Goal: Find specific page/section: Find specific page/section

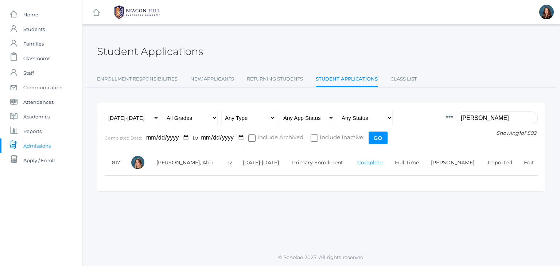
click at [453, 115] on icon at bounding box center [449, 116] width 7 height 7
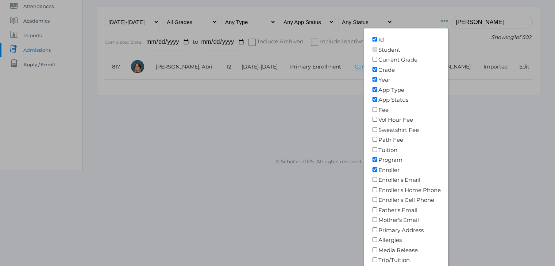
scroll to position [143, 0]
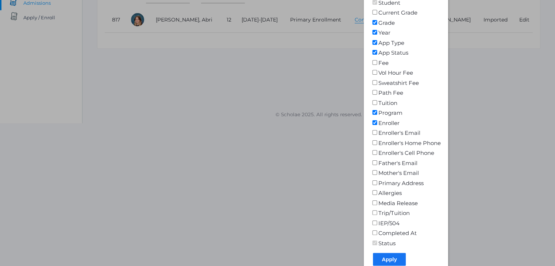
click at [378, 202] on input"] "Media Release" at bounding box center [374, 203] width 7 height 5
checkbox input"] "true"
click at [401, 259] on input "Apply" at bounding box center [389, 259] width 33 height 13
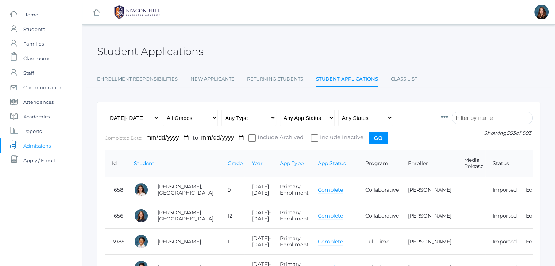
click at [448, 116] on icon at bounding box center [444, 116] width 7 height 7
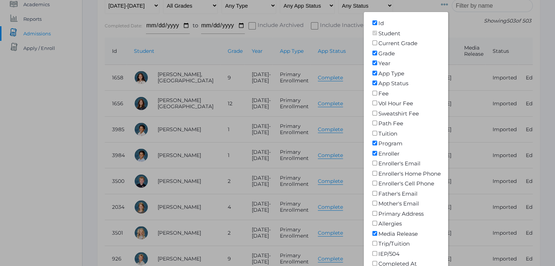
scroll to position [112, 0]
click at [378, 232] on input"] "Media Release" at bounding box center [374, 233] width 7 height 5
checkbox input"] "false"
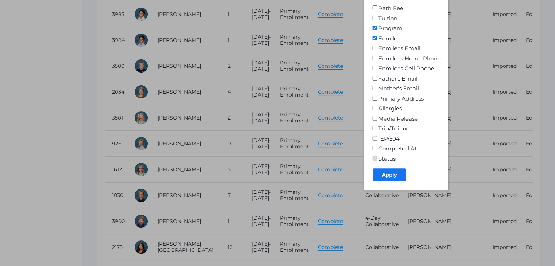
scroll to position [228, 0]
click at [396, 177] on input "Apply" at bounding box center [389, 174] width 33 height 13
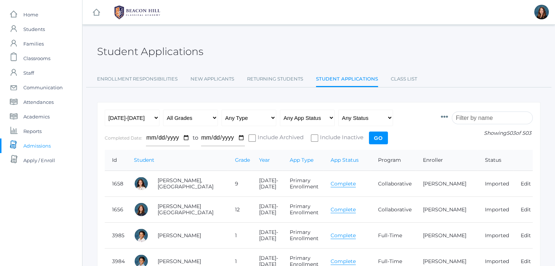
click at [40, 146] on span "Admissions" at bounding box center [36, 146] width 27 height 15
click at [478, 116] on input "search" at bounding box center [491, 118] width 81 height 13
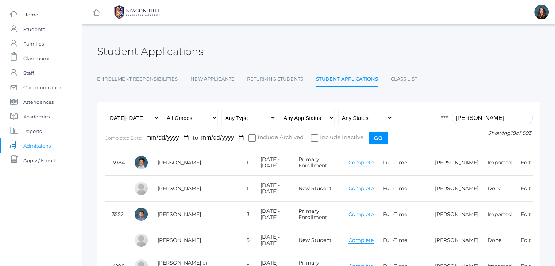
type input "nicole"
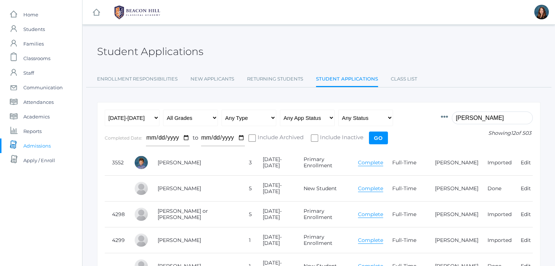
click at [467, 117] on input "nicole" at bounding box center [491, 118] width 81 height 13
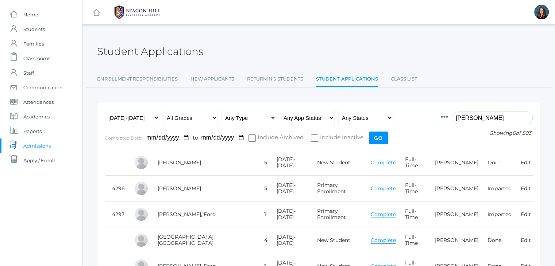
type input "ferris"
click at [45, 88] on span "Communication" at bounding box center [42, 87] width 39 height 15
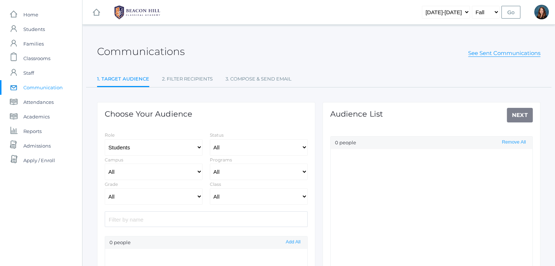
select select "Enrolled"
click at [207, 215] on input "search" at bounding box center [206, 220] width 203 height 16
type input "ferr"
click at [35, 145] on span "Admissions" at bounding box center [36, 146] width 27 height 15
